Goal: Task Accomplishment & Management: Manage account settings

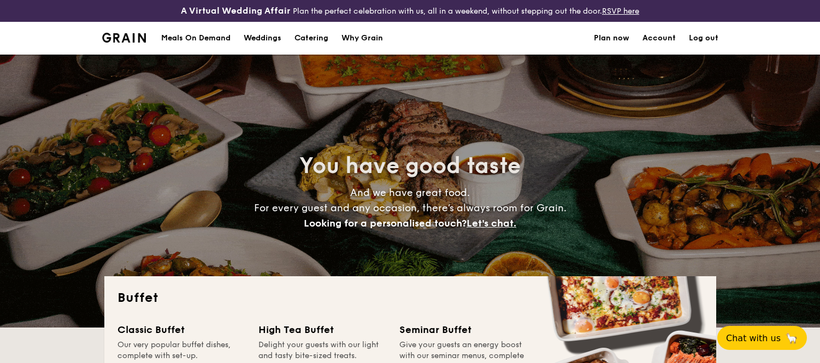
select select
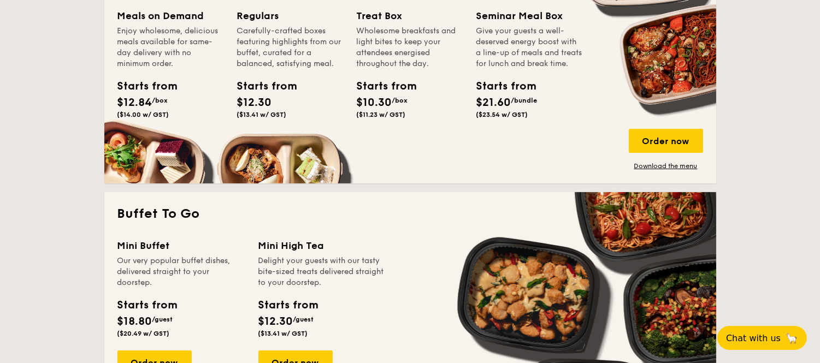
scroll to position [564, 0]
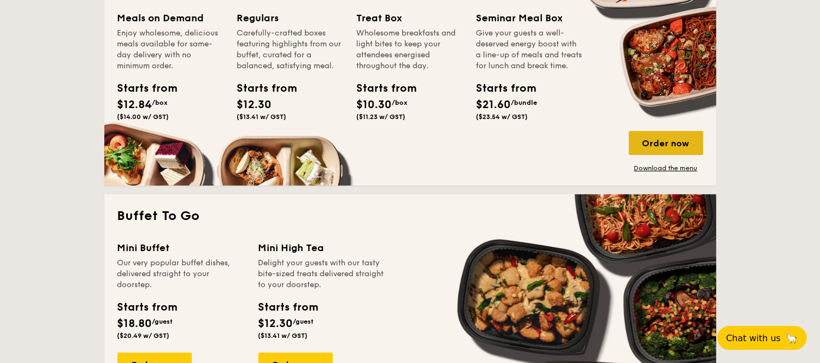
click at [651, 140] on div "Order now" at bounding box center [666, 143] width 74 height 24
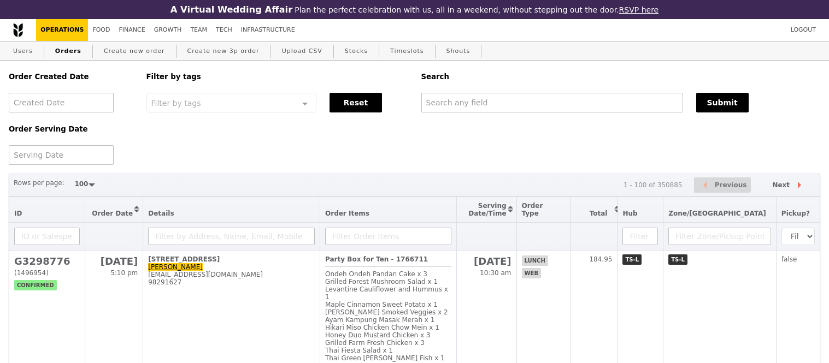
select select "100"
click at [448, 108] on input "text" at bounding box center [550, 103] width 261 height 20
paste input "G3298057"
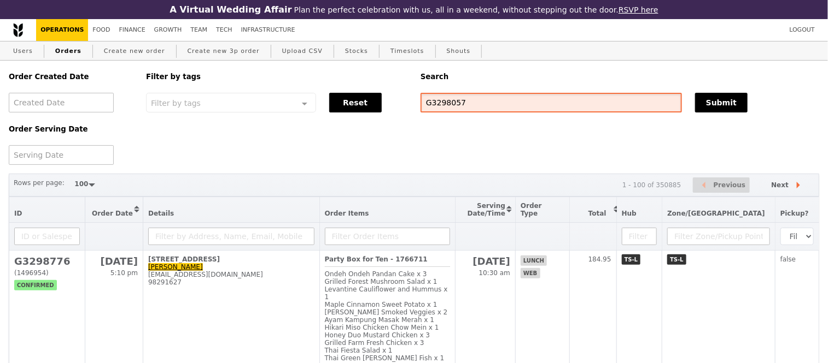
type input "G3298057"
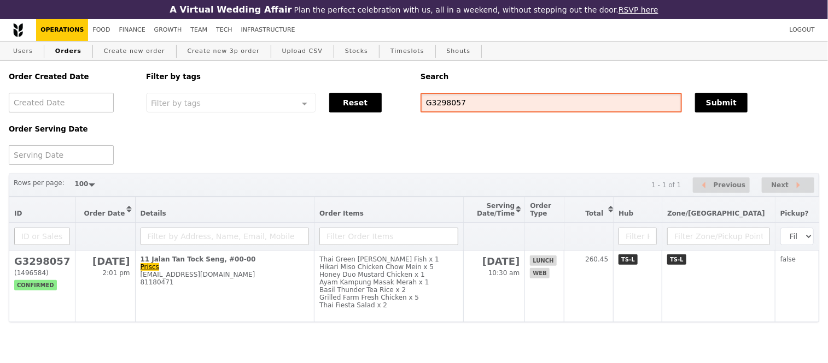
scroll to position [23, 0]
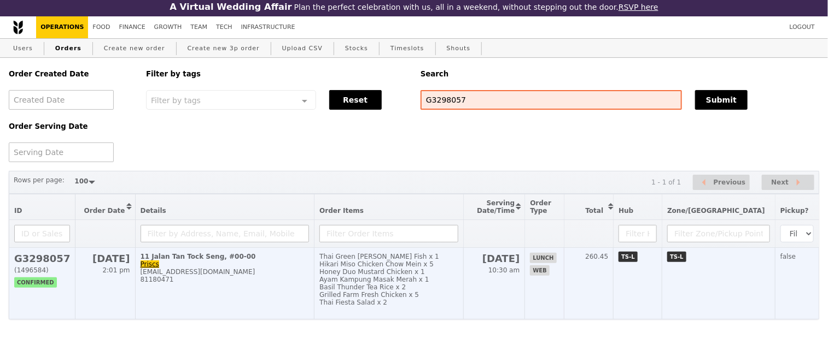
click at [46, 253] on h2 "G3298057" at bounding box center [42, 258] width 56 height 11
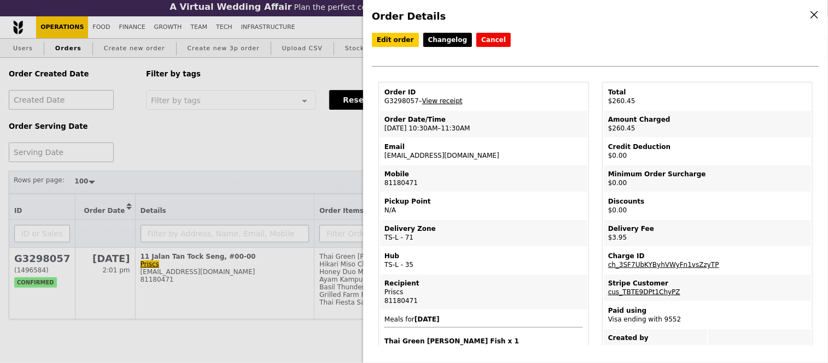
click at [449, 102] on link "View receipt" at bounding box center [442, 101] width 40 height 8
click at [392, 38] on link "Edit order" at bounding box center [395, 40] width 47 height 14
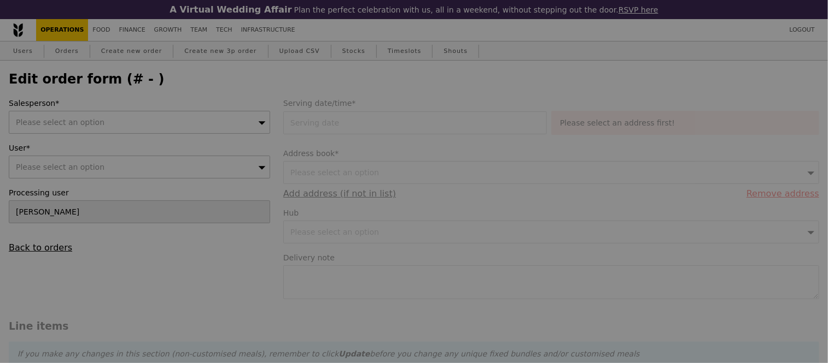
type input "10 Oct 2025"
type textarea "Call 81180471 upon arrival for pick up at Ward block entrance"
type input "256.50"
type input "2.71"
type input "2.95"
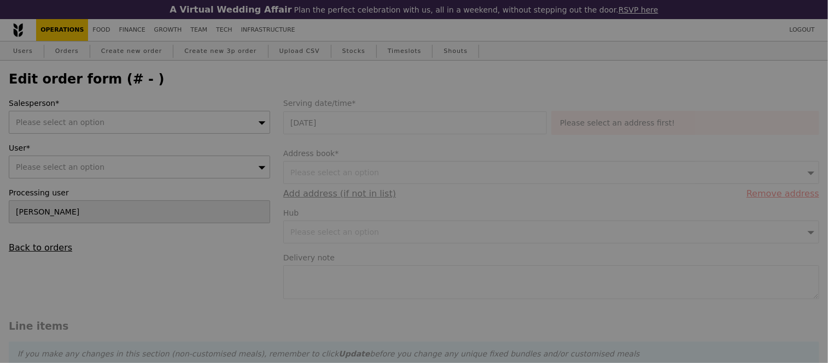
type input "259.45"
type input "Loading..."
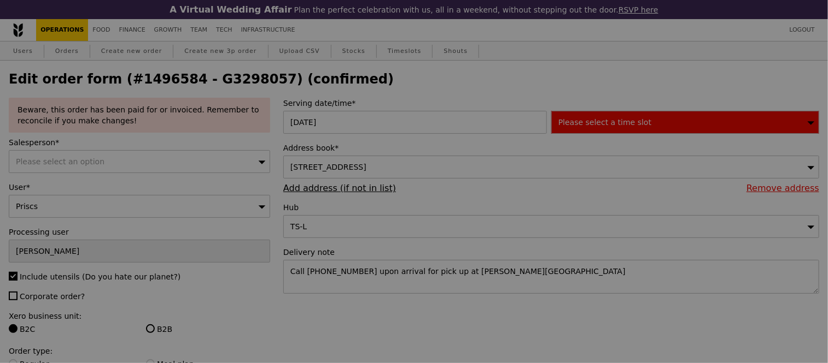
type input "73"
type input "91"
type input "19"
type input "88"
type input "90"
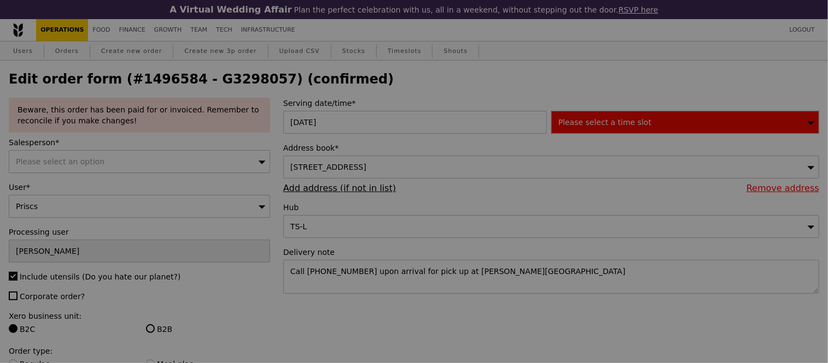
type input "77"
type input "97"
type input "Update"
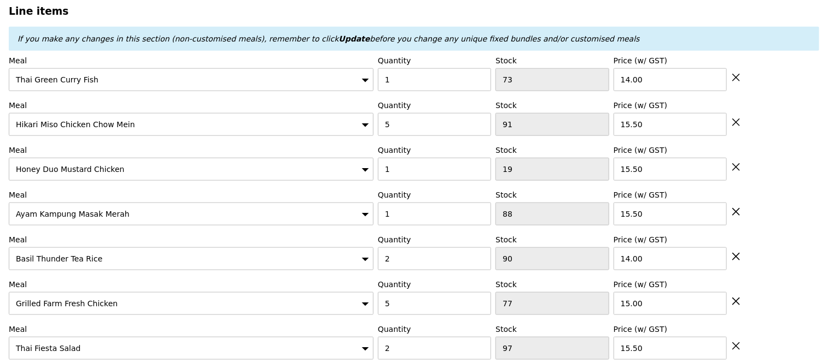
scroll to position [447, 0]
click at [430, 173] on input "1" at bounding box center [434, 168] width 113 height 23
type input "2"
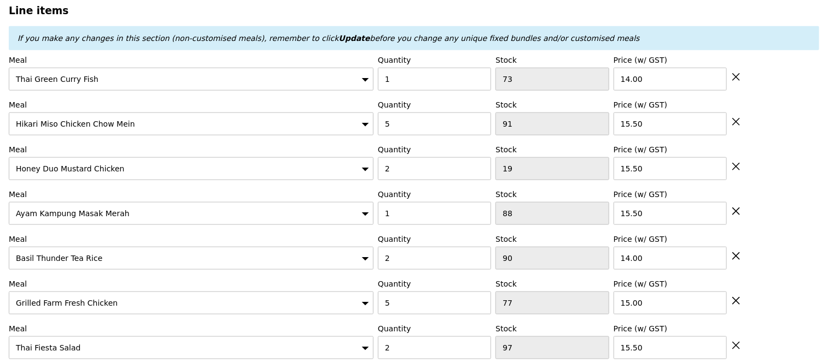
type input "Loading..."
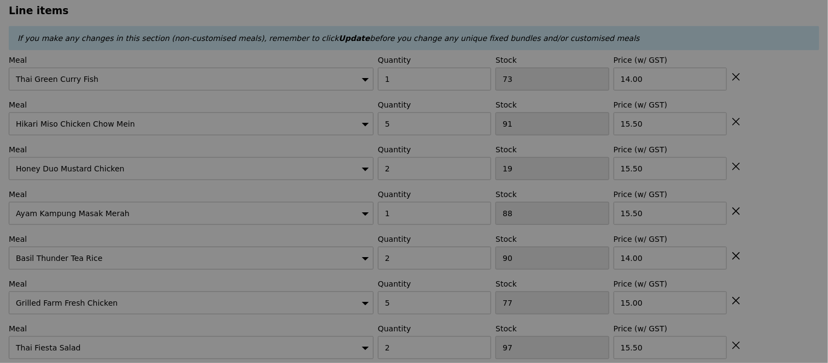
type input "0.00"
type input "2.95"
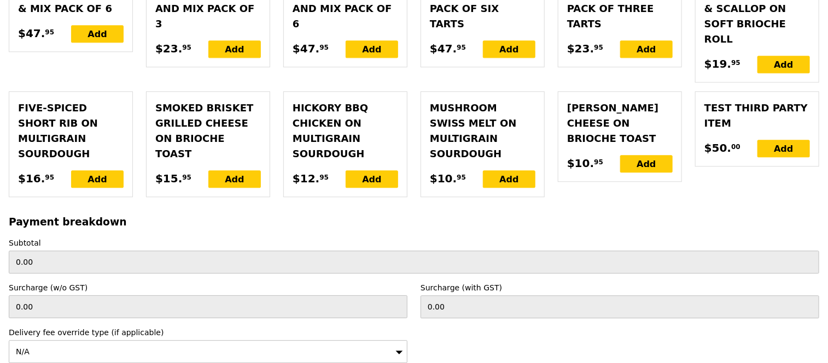
scroll to position [3152, 0]
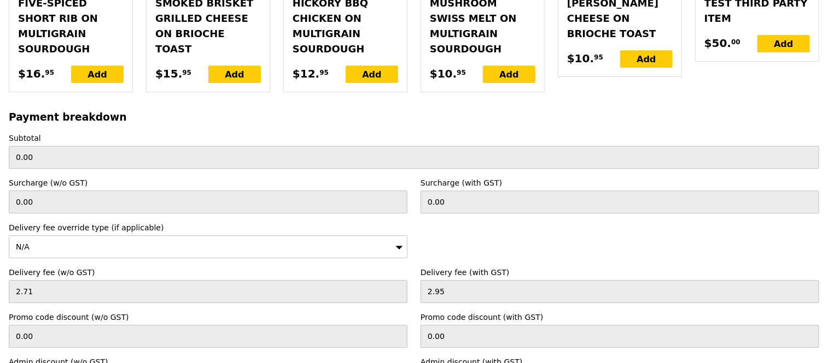
type input "Loading..."
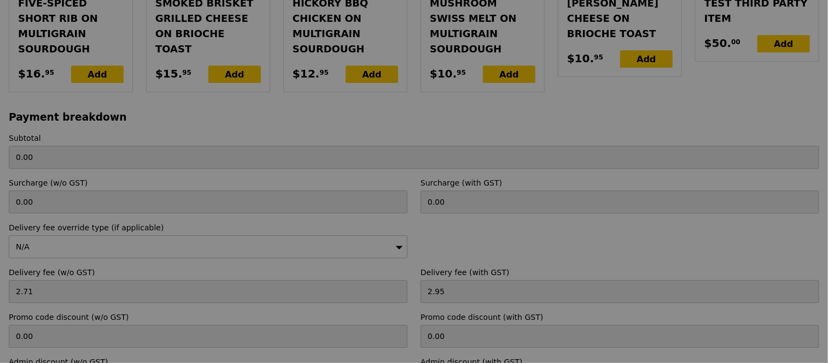
type input "272.00"
type input "274.95"
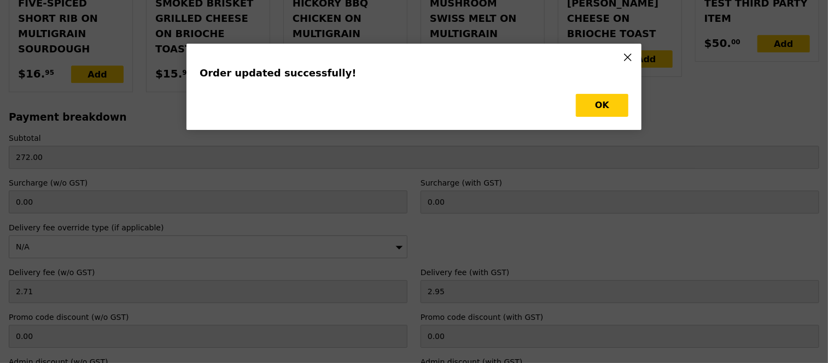
scroll to position [0, 0]
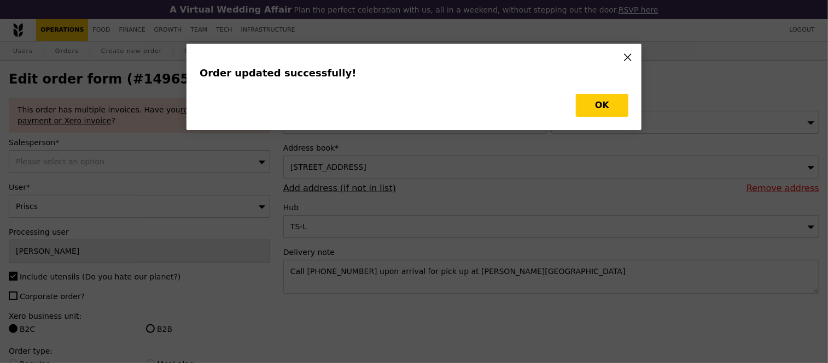
type input "Update"
type input "18"
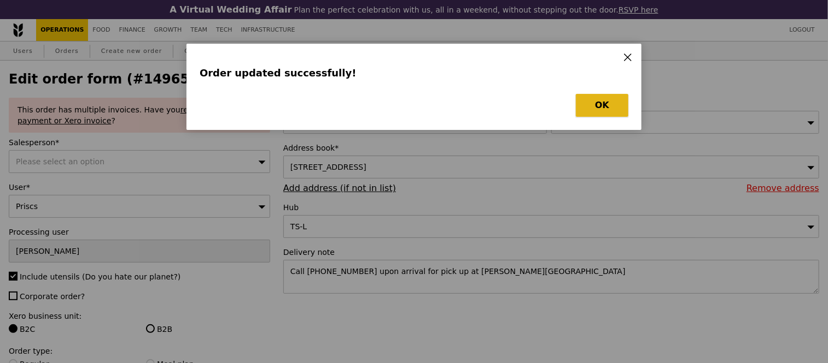
click at [596, 107] on button "OK" at bounding box center [602, 105] width 52 height 23
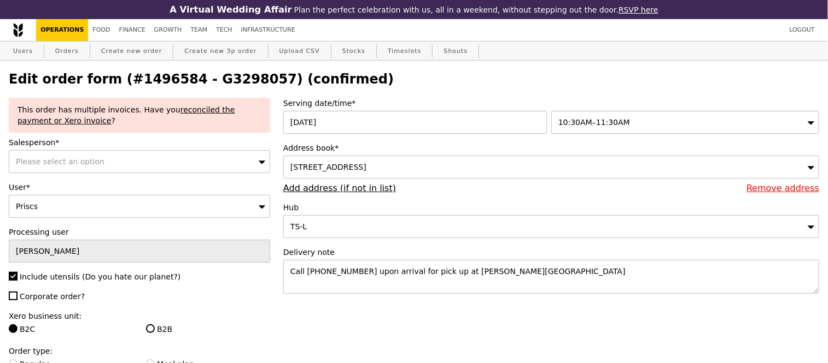
select select "100"
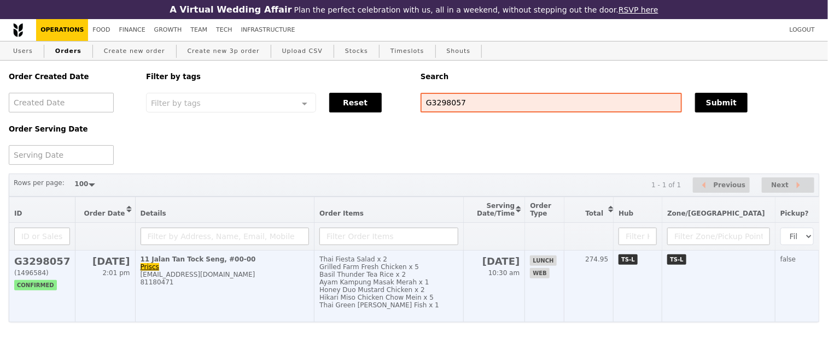
click at [184, 280] on td "11 Jalan Tan Tock Seng, #00-00 Priscs priscadecruz@gmail.com 81180471" at bounding box center [224, 287] width 179 height 72
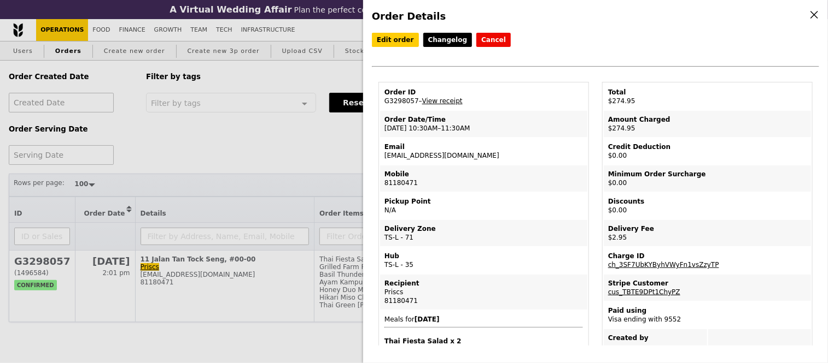
click at [438, 157] on td "Email priscadecruz@gmail.com" at bounding box center [483, 151] width 207 height 26
copy td "priscadecruz@gmail.com"
click at [325, 173] on div "Order Details Edit order Changelog Cancel Order ID G3298057 – View receipt Orde…" at bounding box center [414, 181] width 828 height 363
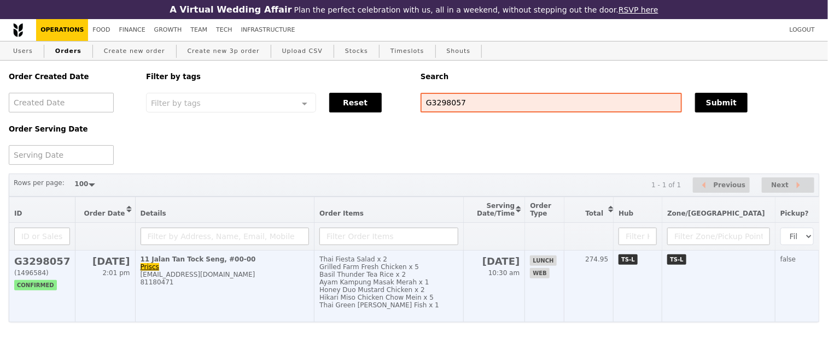
click at [203, 279] on div "priscadecruz@gmail.com" at bounding box center [224, 275] width 169 height 8
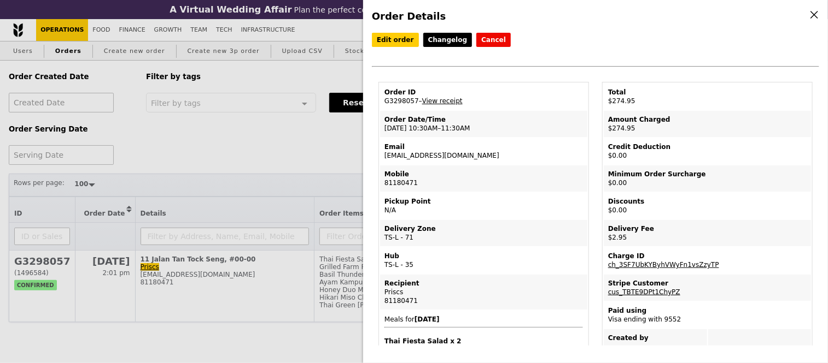
click at [397, 107] on td "Order ID G3298057 – View receipt" at bounding box center [483, 97] width 207 height 26
copy td "G3298057"
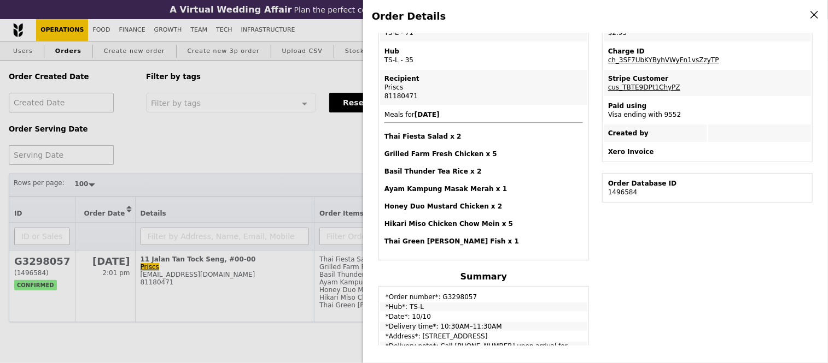
scroll to position [212, 0]
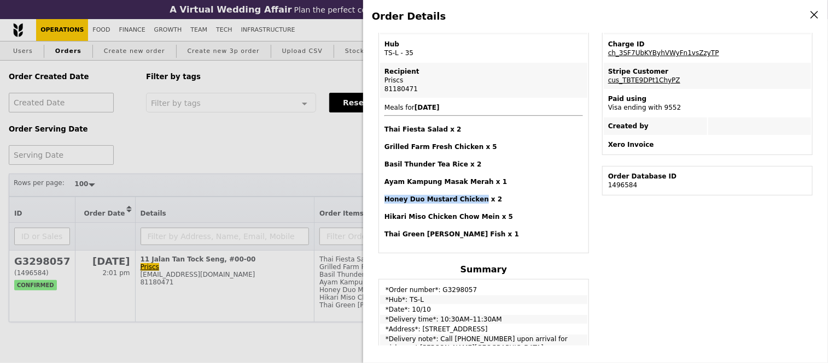
drag, startPoint x: 385, startPoint y: 197, endPoint x: 471, endPoint y: 202, distance: 86.5
click at [471, 202] on h4 "Honey Duo Mustard Chicken x 2" at bounding box center [483, 199] width 198 height 9
copy h4 "Honey Duo Mustard Chicken"
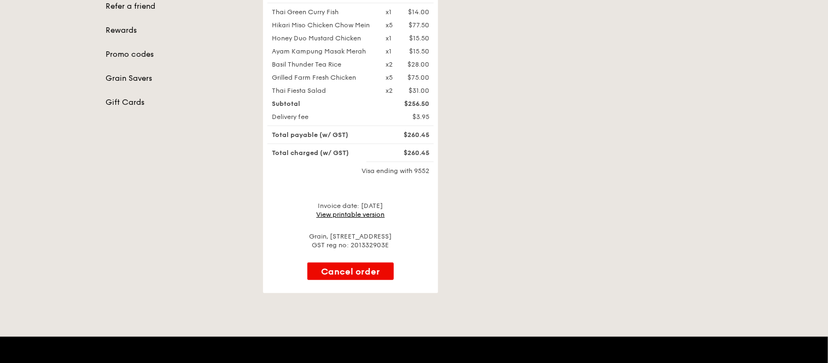
scroll to position [238, 0]
click at [344, 214] on link "View printable version" at bounding box center [350, 214] width 68 height 8
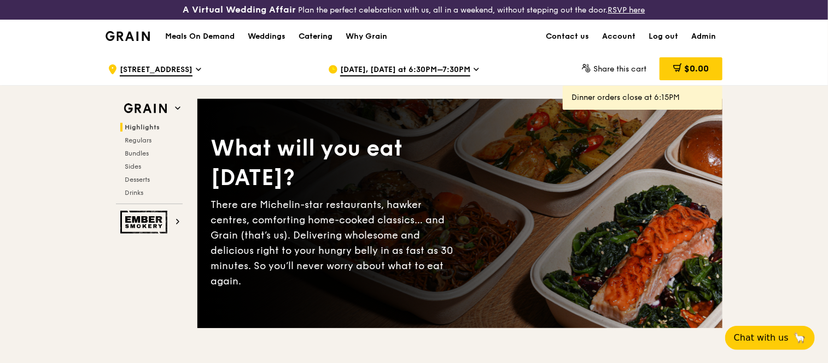
click at [320, 31] on div "Catering" at bounding box center [315, 36] width 34 height 33
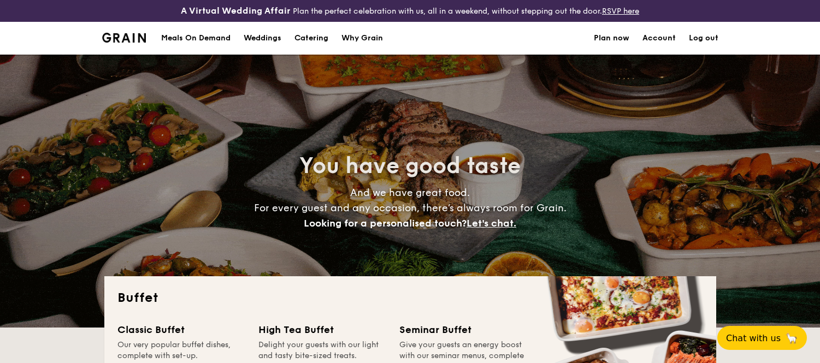
select select
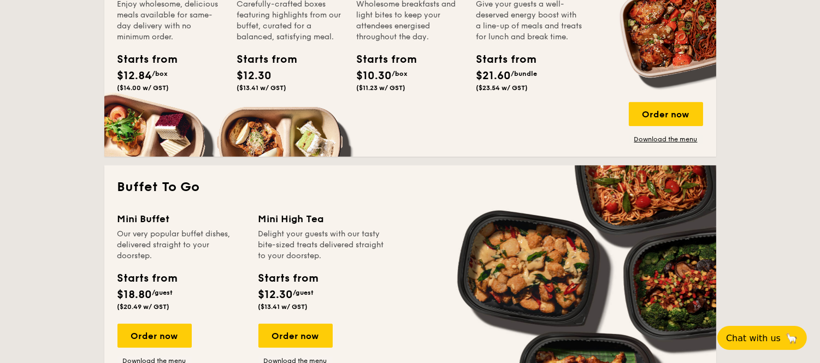
scroll to position [592, 0]
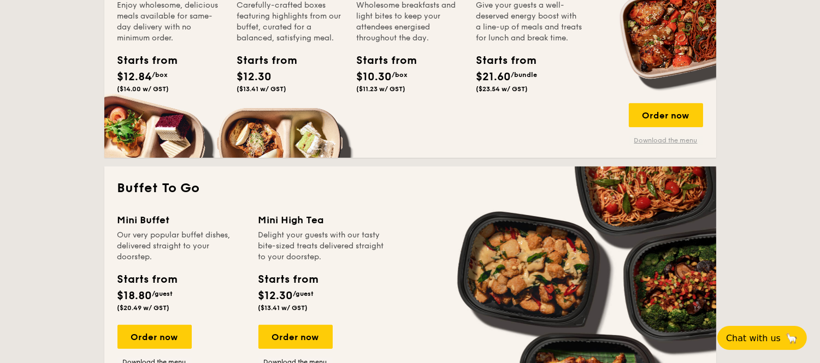
click at [643, 141] on link "Download the menu" at bounding box center [666, 140] width 74 height 9
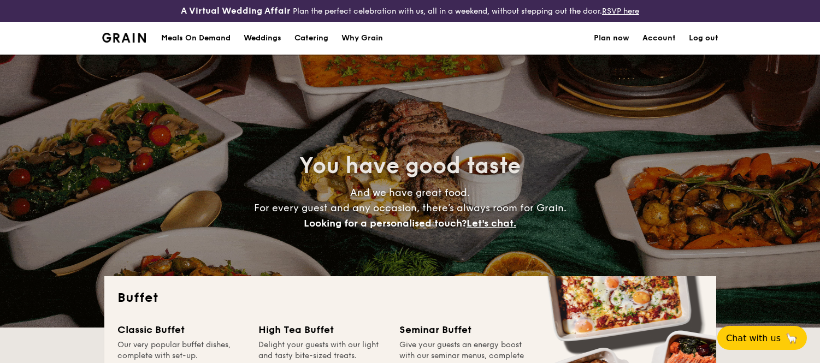
select select
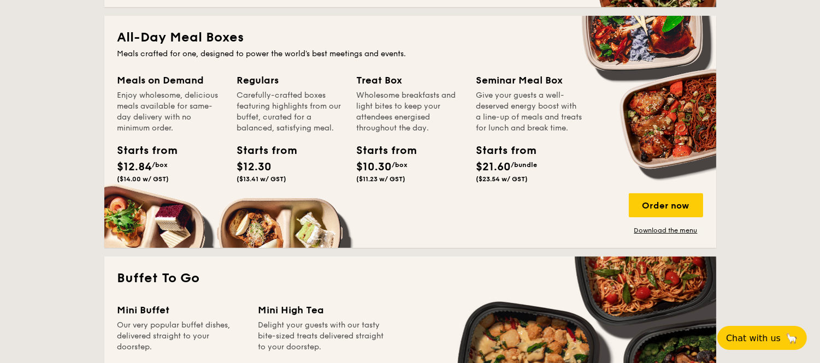
scroll to position [504, 0]
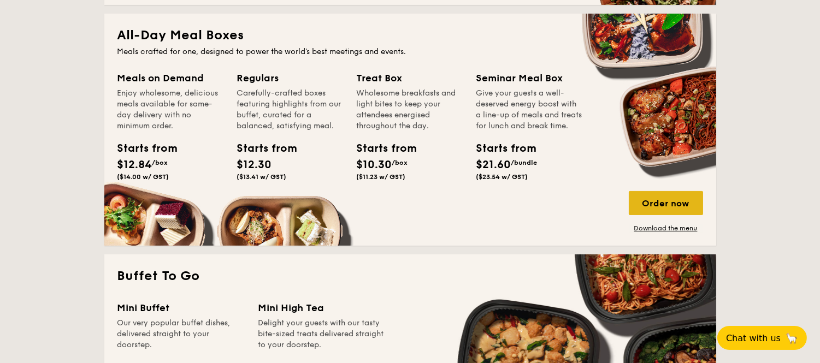
drag, startPoint x: 650, startPoint y: 205, endPoint x: 685, endPoint y: 205, distance: 34.4
drag, startPoint x: 685, startPoint y: 205, endPoint x: 693, endPoint y: 206, distance: 8.3
click at [693, 206] on div "Order now" at bounding box center [666, 203] width 74 height 24
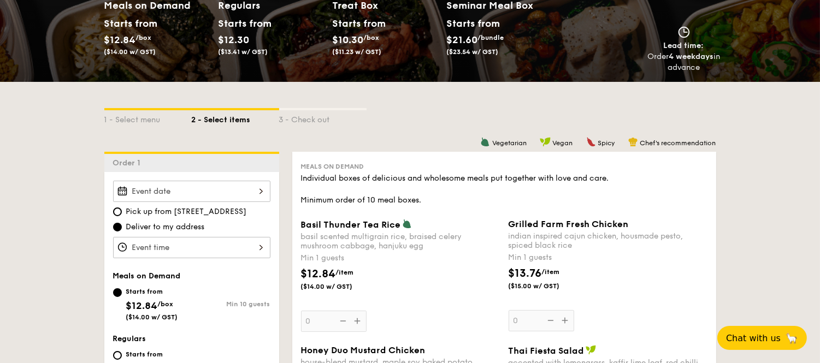
scroll to position [215, 0]
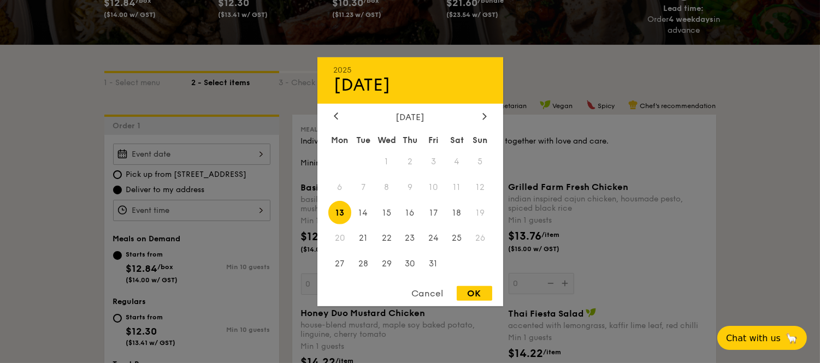
click at [222, 154] on div "2025 Oct 13 October 2025 Mon Tue Wed Thu Fri Sat Sun 1 2 3 4 5 6 7 8 9 10 11 12…" at bounding box center [191, 154] width 157 height 21
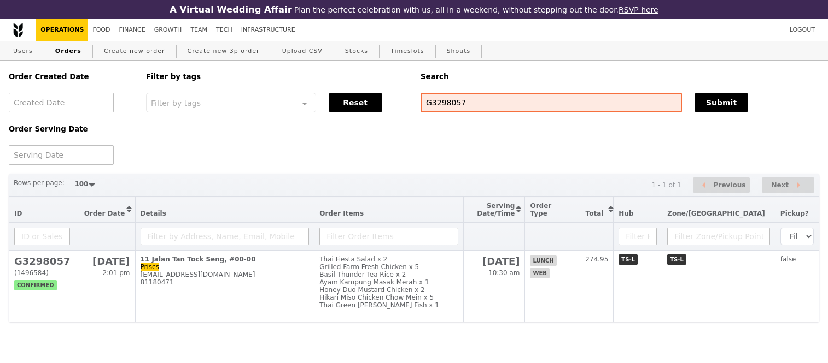
select select "100"
click at [458, 104] on input "G3298057" at bounding box center [550, 103] width 261 height 20
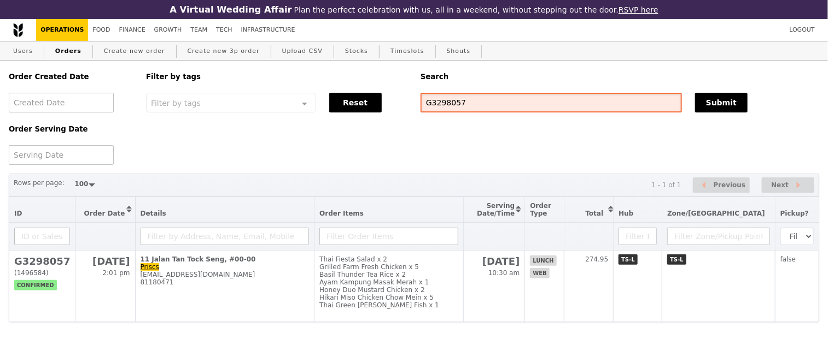
paste input "SO1007103210"
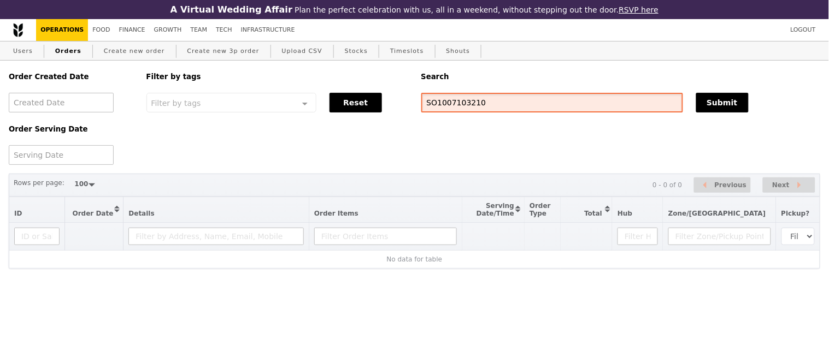
click at [468, 105] on input "SO1007103210" at bounding box center [552, 103] width 262 height 20
paste input "G3298823"
type input "G3298823"
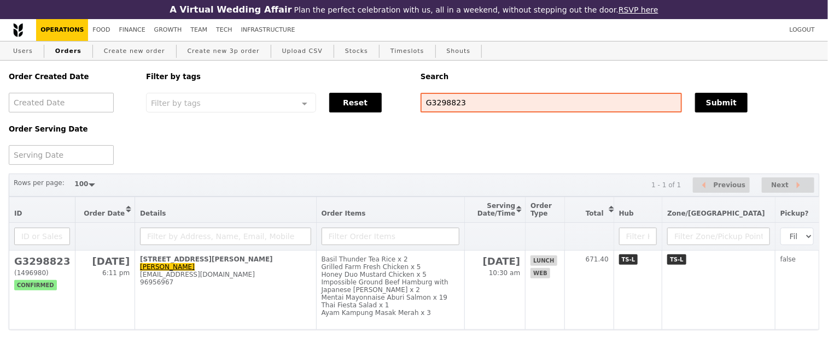
click at [559, 161] on div "Order Created Date Order Serving Date Filter by tags Filter by tags Meal_Plan W…" at bounding box center [413, 113] width 823 height 104
